Goal: Transaction & Acquisition: Purchase product/service

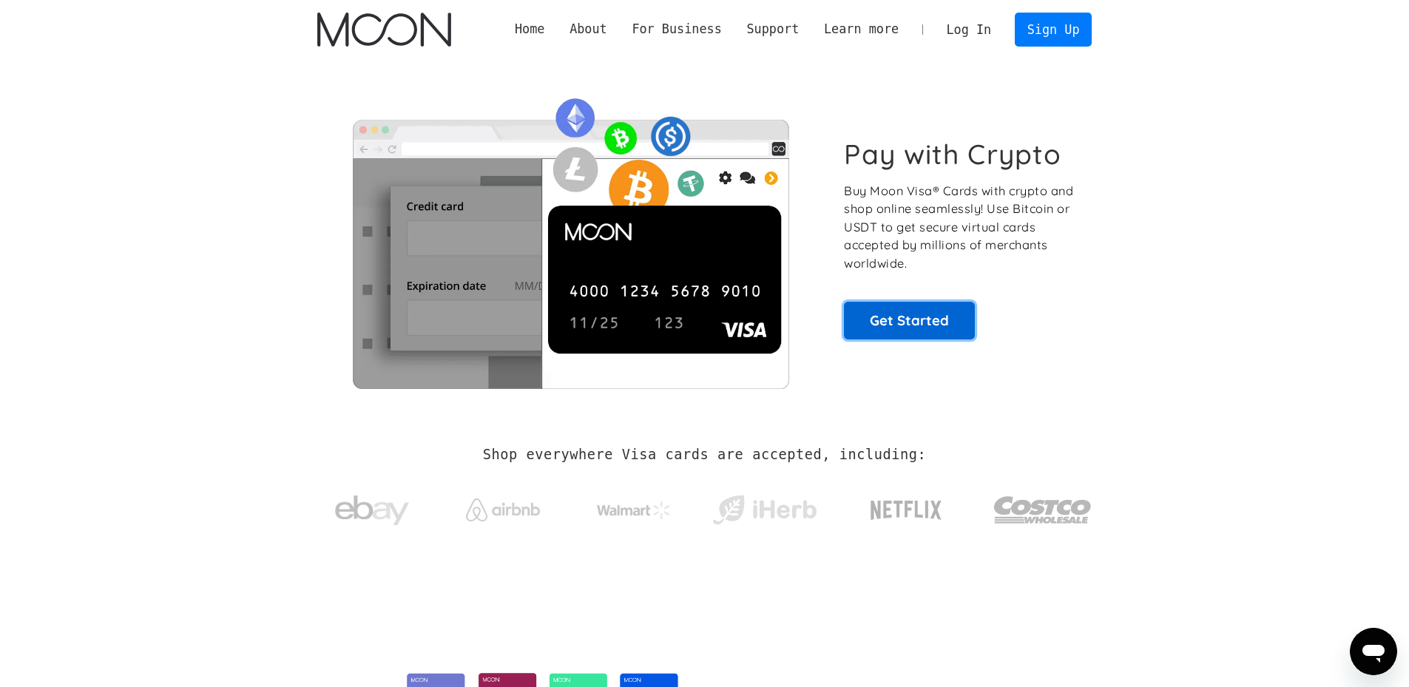
click at [937, 315] on link "Get Started" at bounding box center [909, 320] width 131 height 37
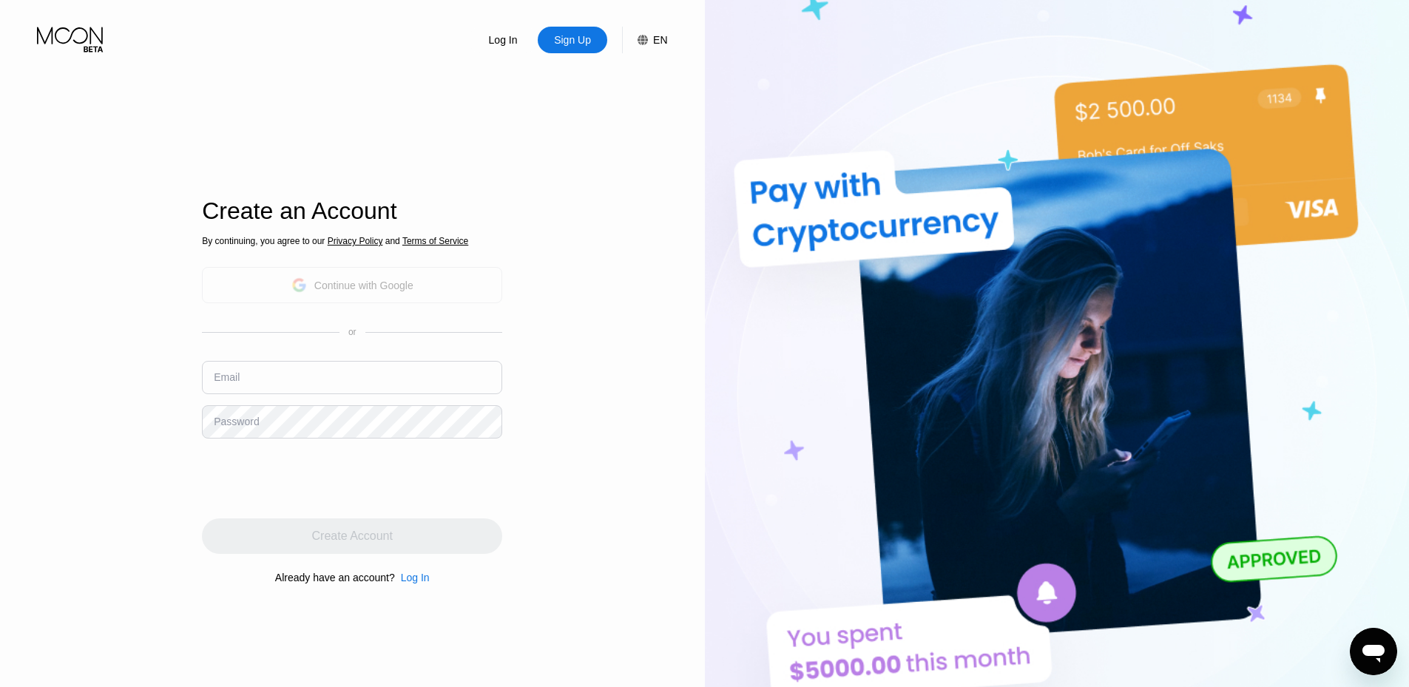
click at [377, 269] on div "Continue with Google" at bounding box center [352, 285] width 300 height 36
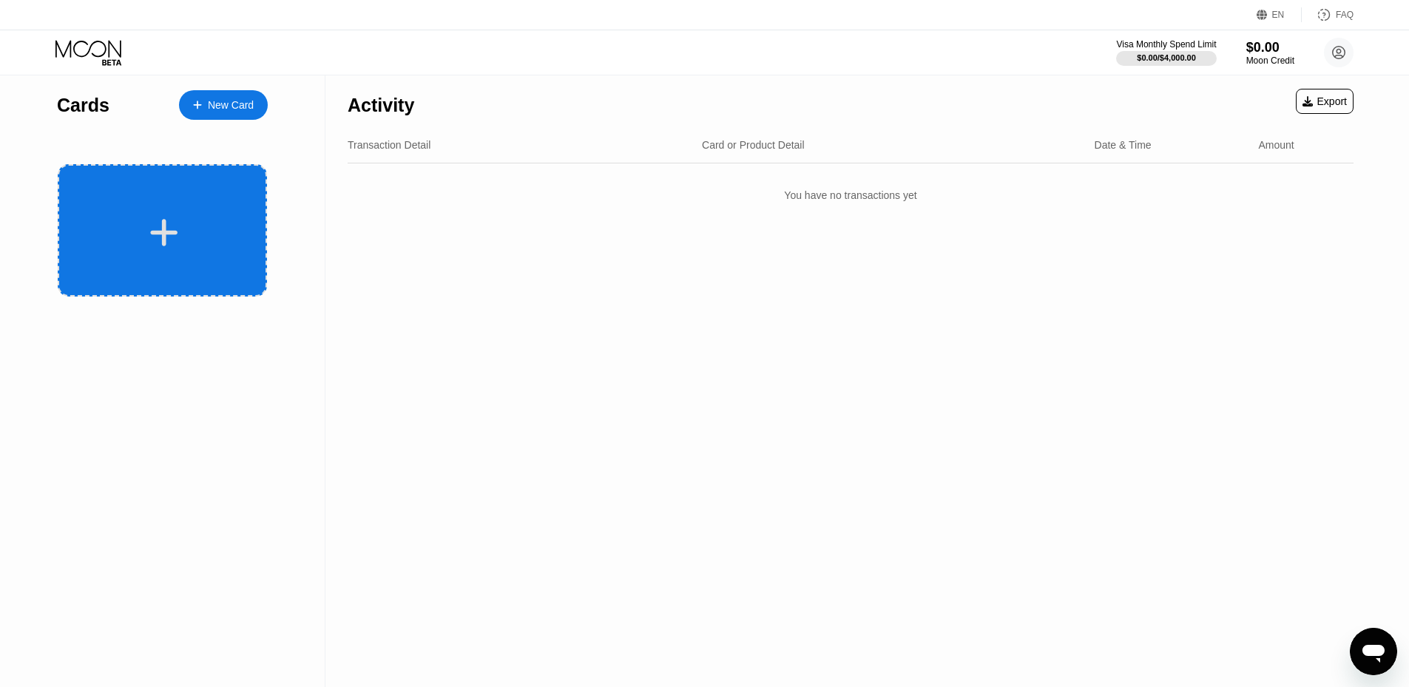
click at [202, 214] on div at bounding box center [162, 230] width 209 height 132
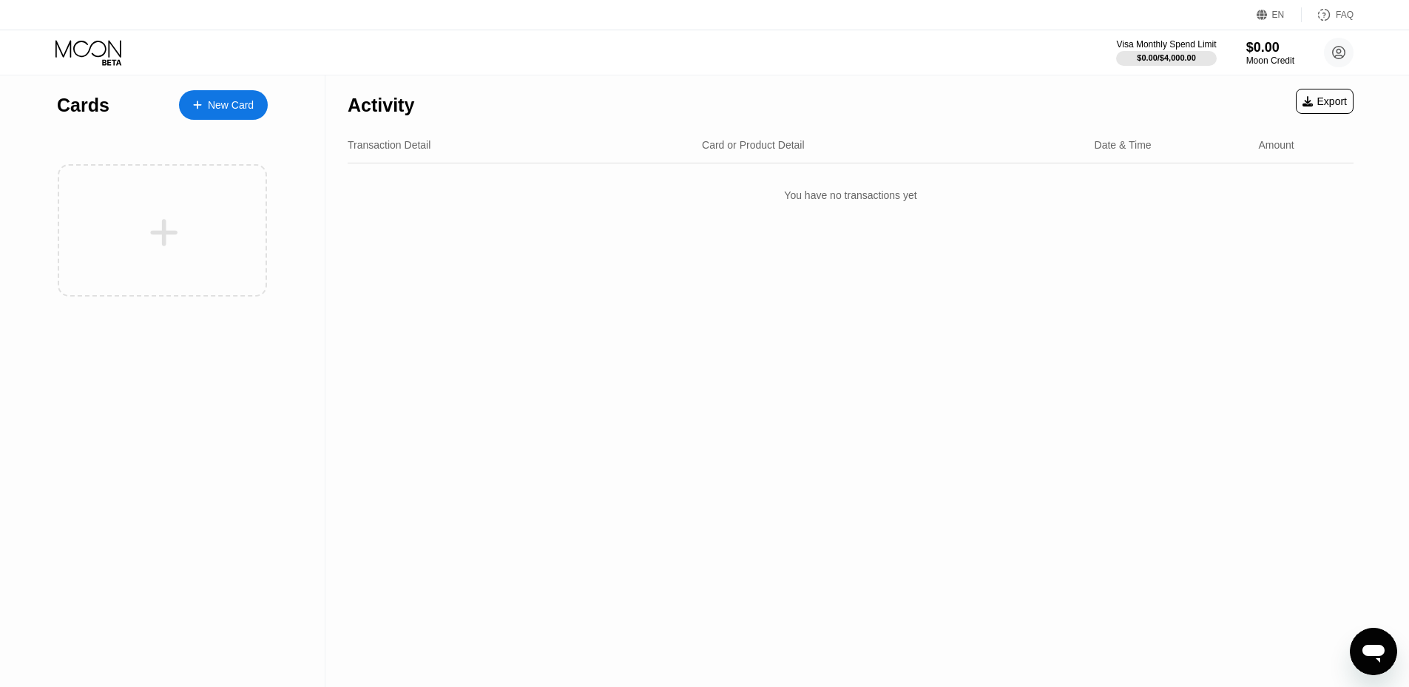
click at [186, 109] on div "New Card" at bounding box center [223, 105] width 89 height 30
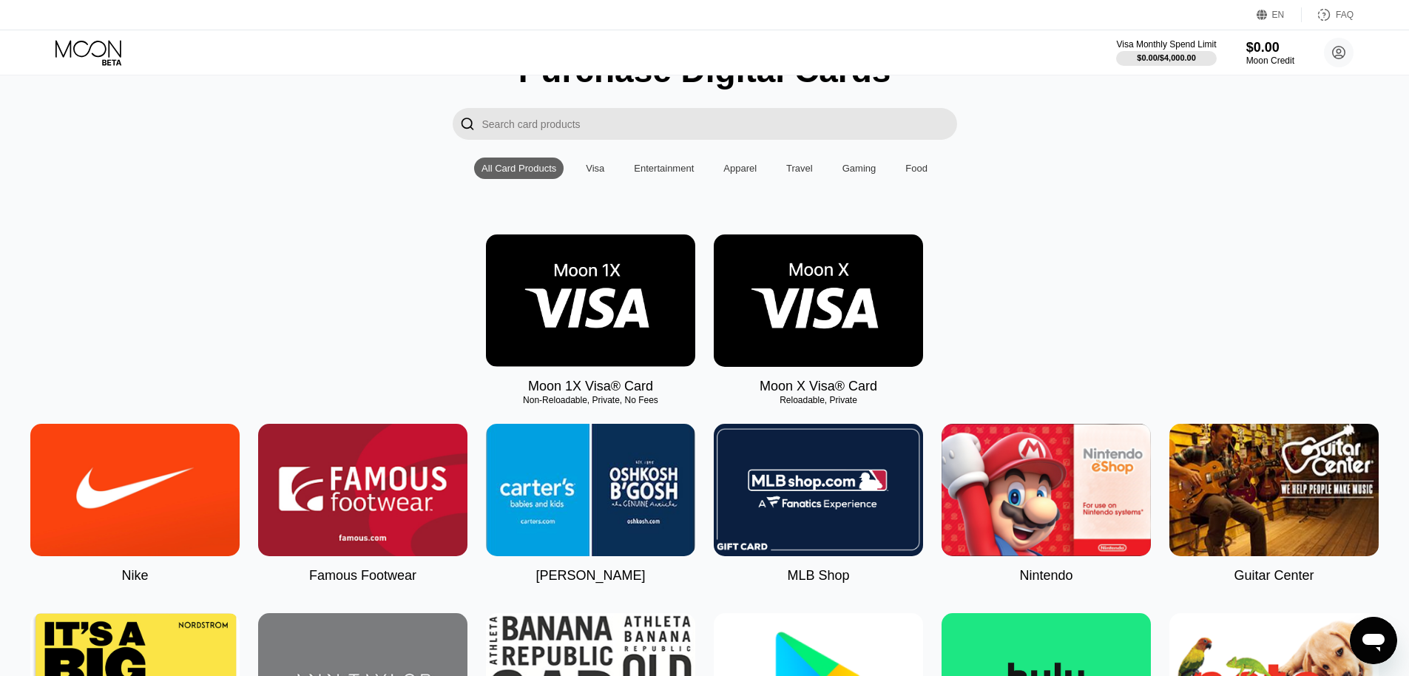
scroll to position [74, 0]
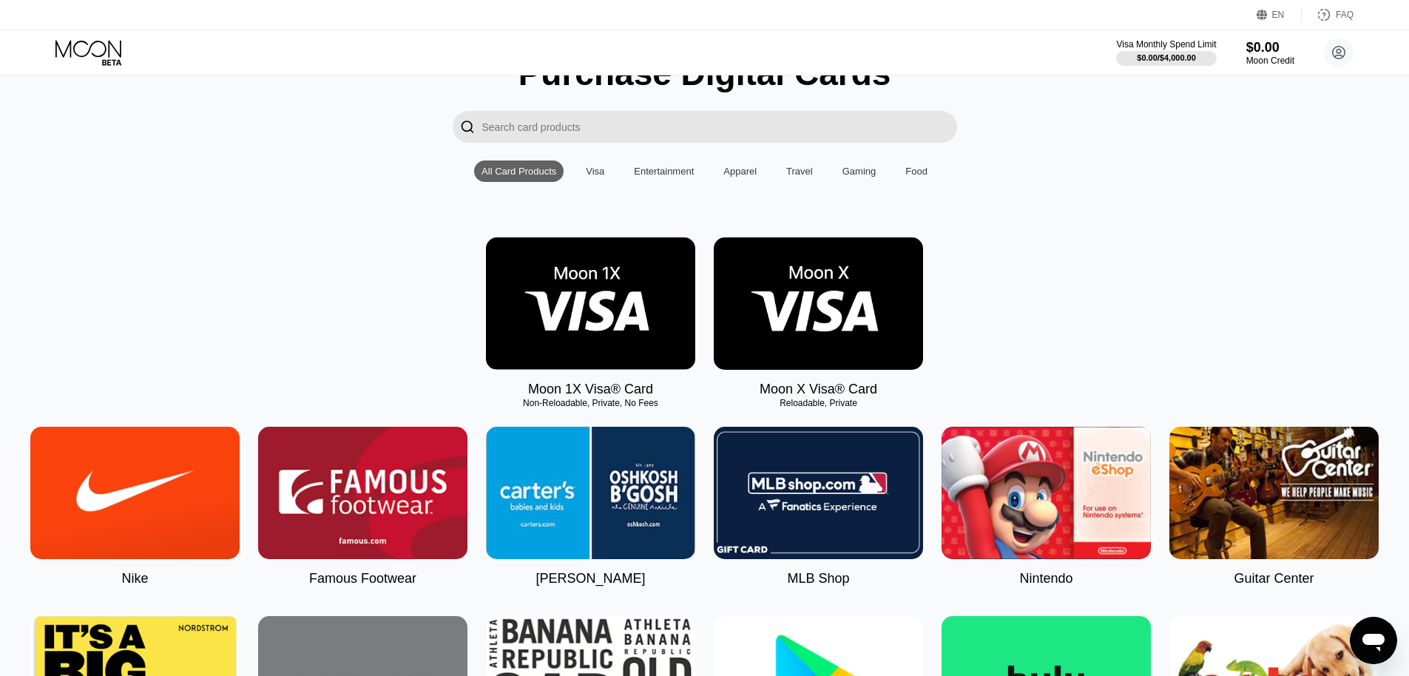
click at [598, 177] on div "Visa" at bounding box center [595, 171] width 18 height 11
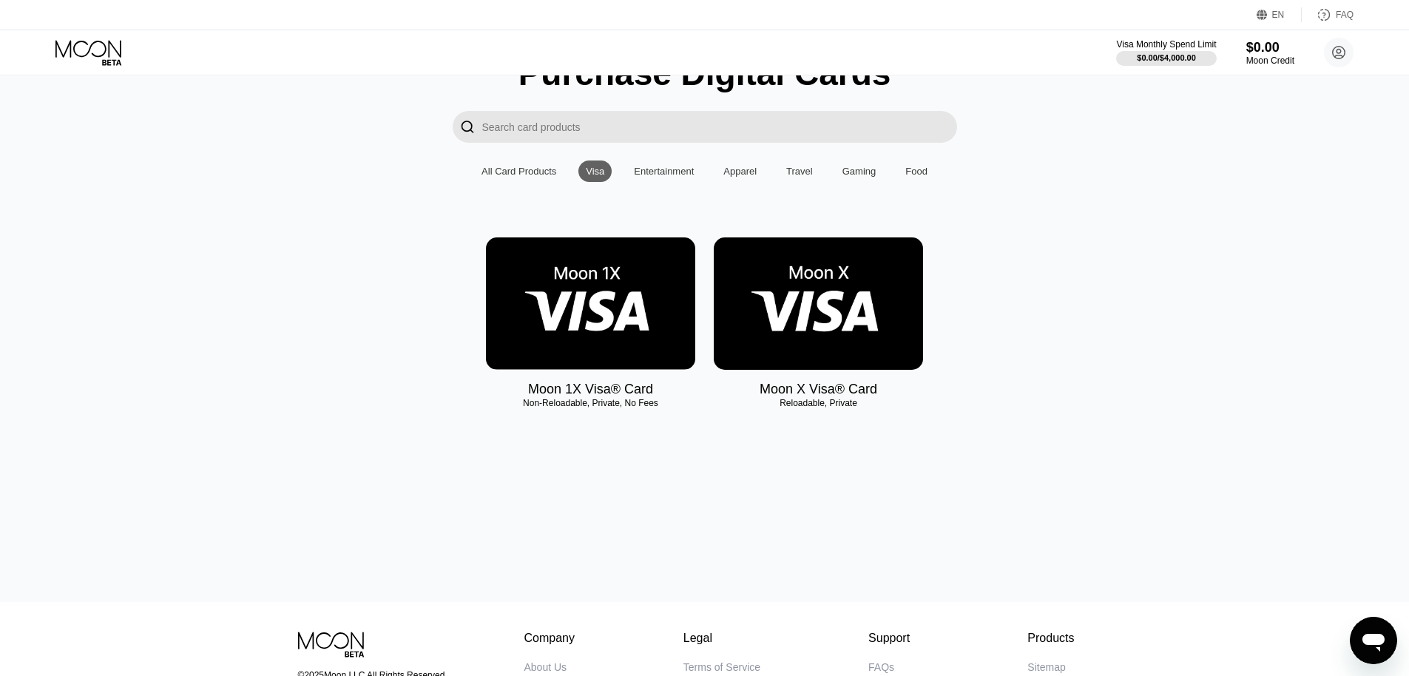
click at [591, 284] on img at bounding box center [590, 303] width 209 height 132
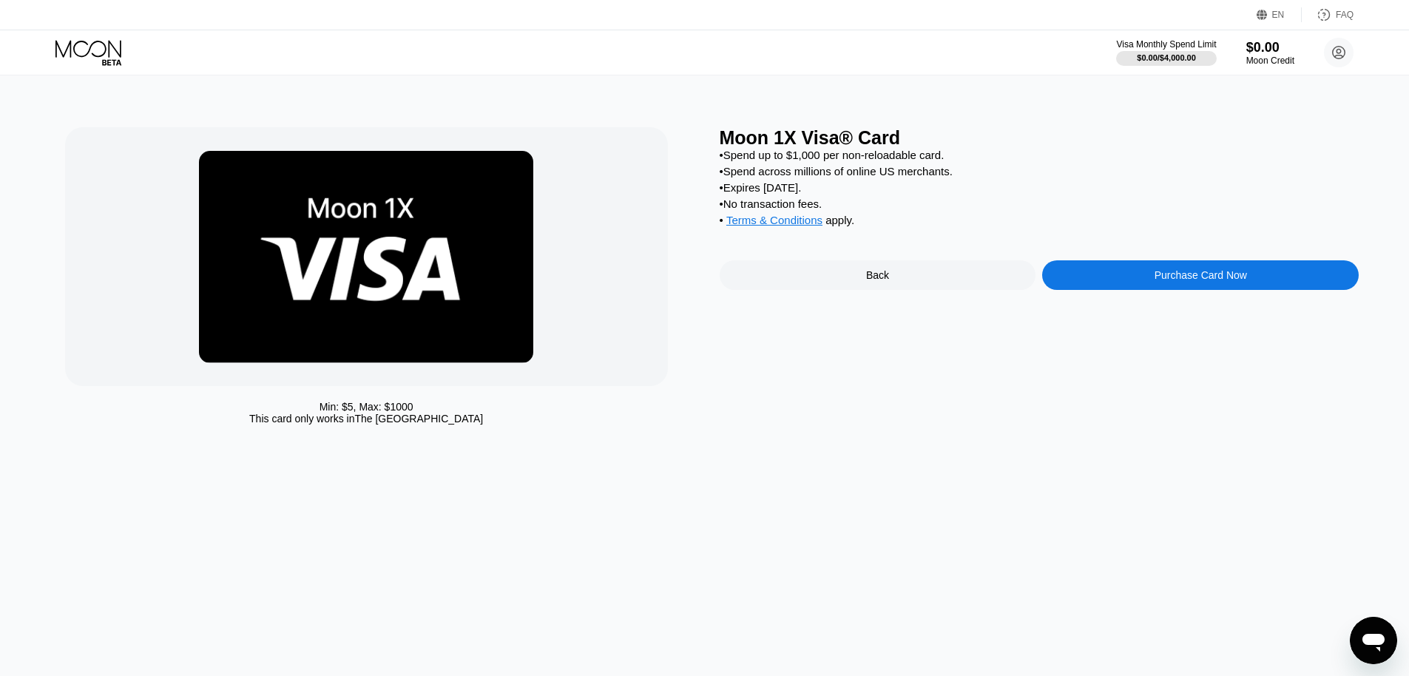
click at [1178, 281] on div "Purchase Card Now" at bounding box center [1201, 275] width 92 height 12
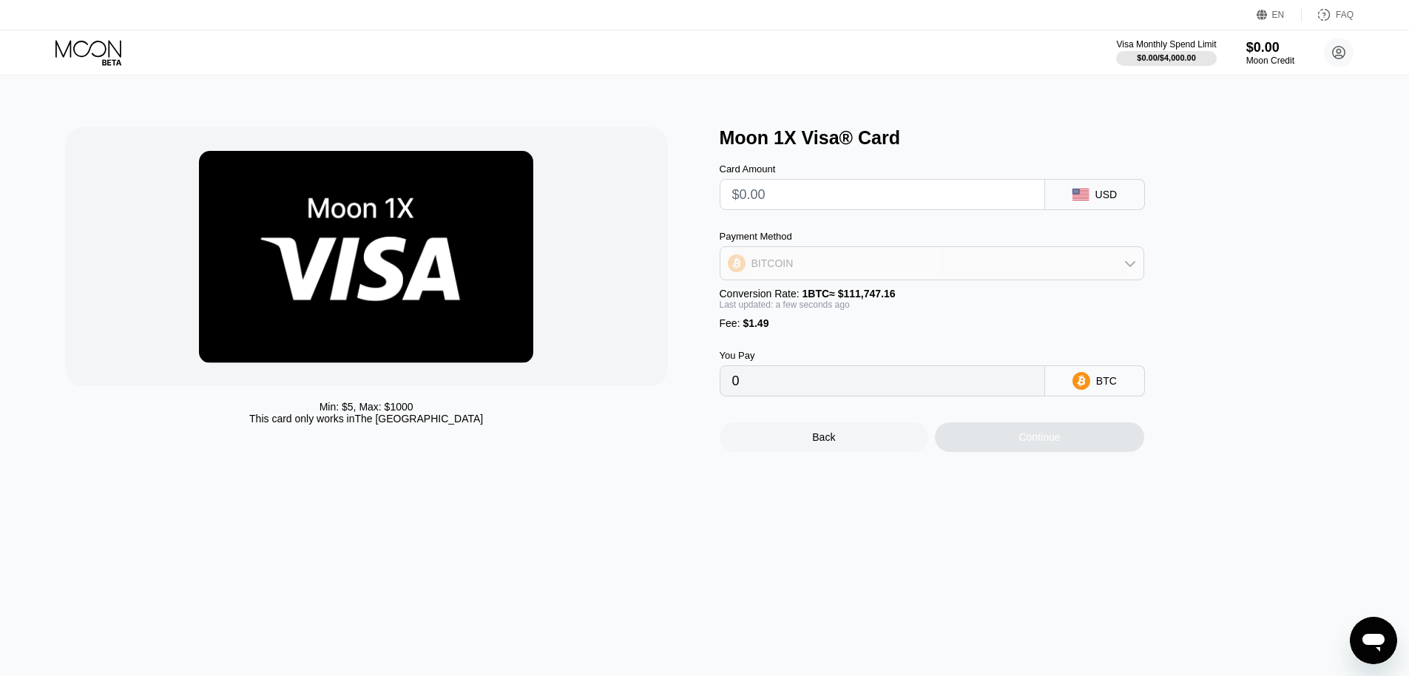
click at [922, 266] on div "BITCOIN" at bounding box center [932, 264] width 423 height 30
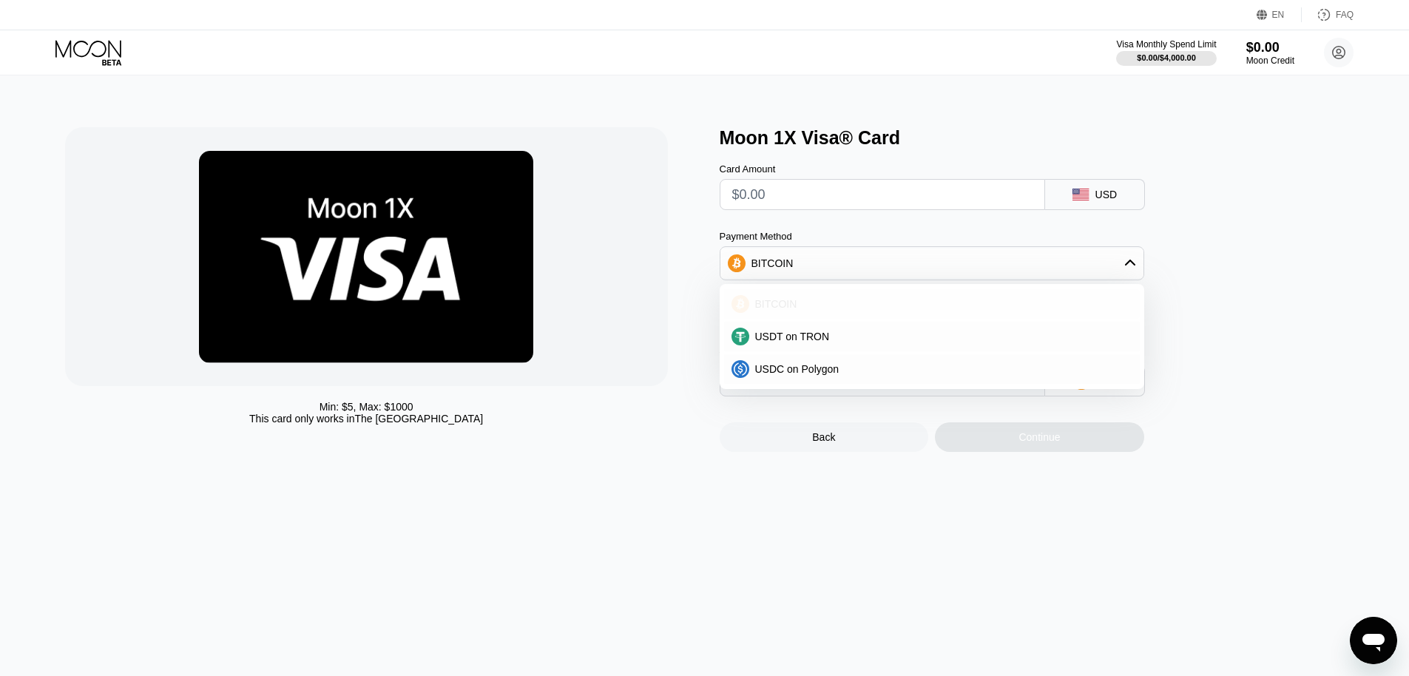
click at [799, 306] on div "BITCOIN" at bounding box center [940, 304] width 383 height 12
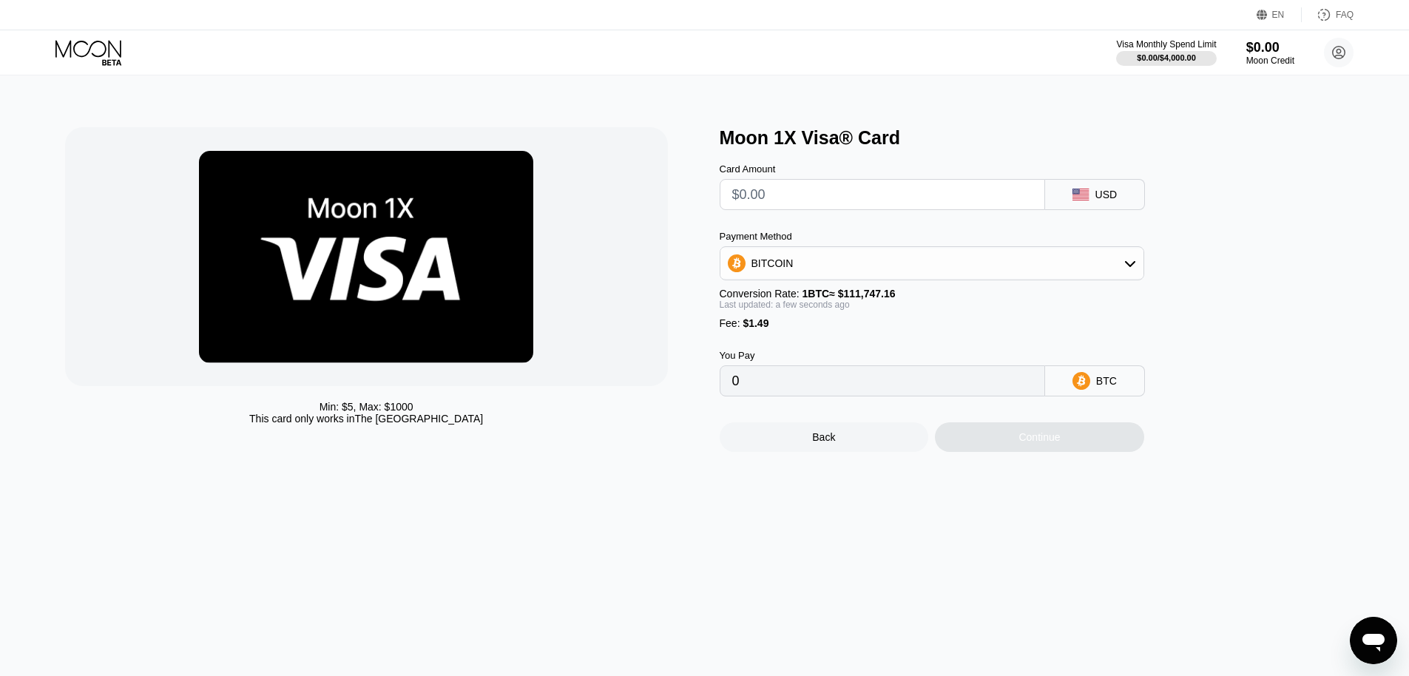
click at [831, 205] on input "text" at bounding box center [882, 195] width 300 height 30
type input "$0"
type input "0.00001334"
type input "$0"
click at [815, 293] on div "Payment Method BITCOIN Conversion Rate: 1 BTC ≈ $111,747.16 Last updated: a few…" at bounding box center [932, 280] width 425 height 98
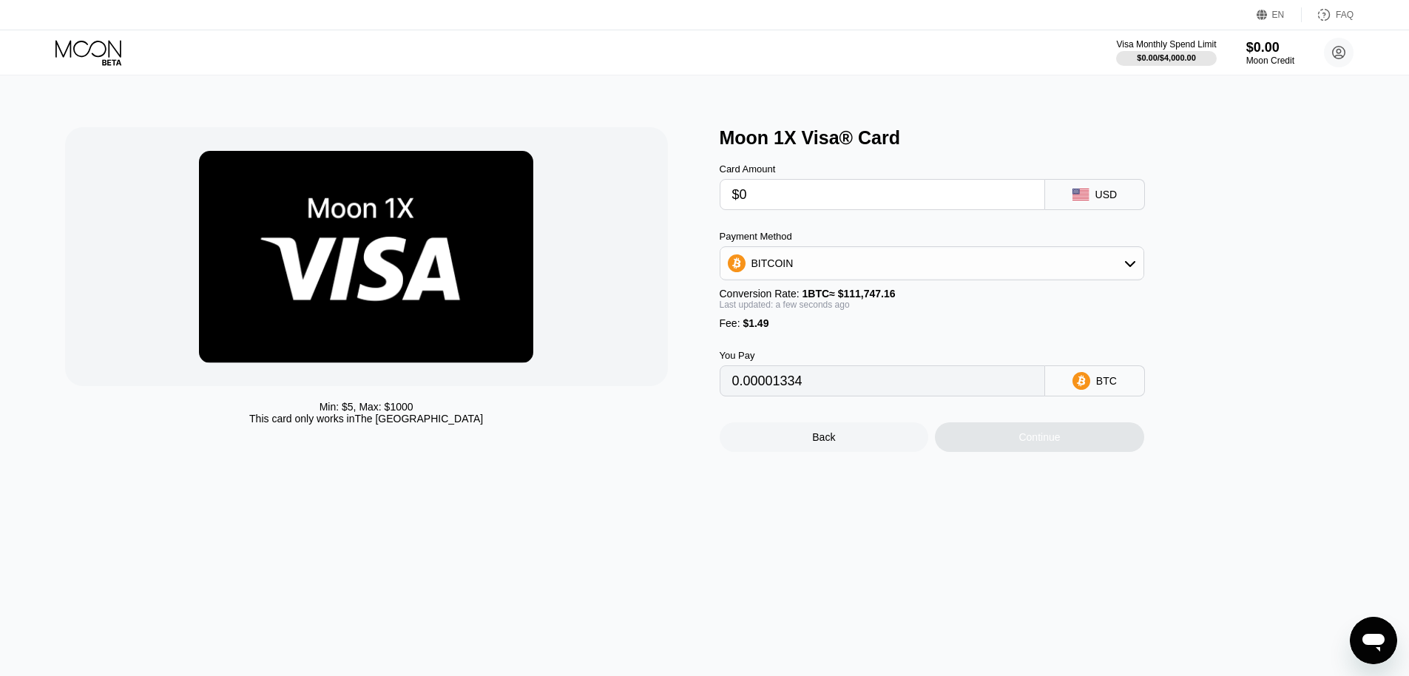
click at [817, 278] on div "BITCOIN" at bounding box center [932, 264] width 423 height 30
